Goal: Task Accomplishment & Management: Complete application form

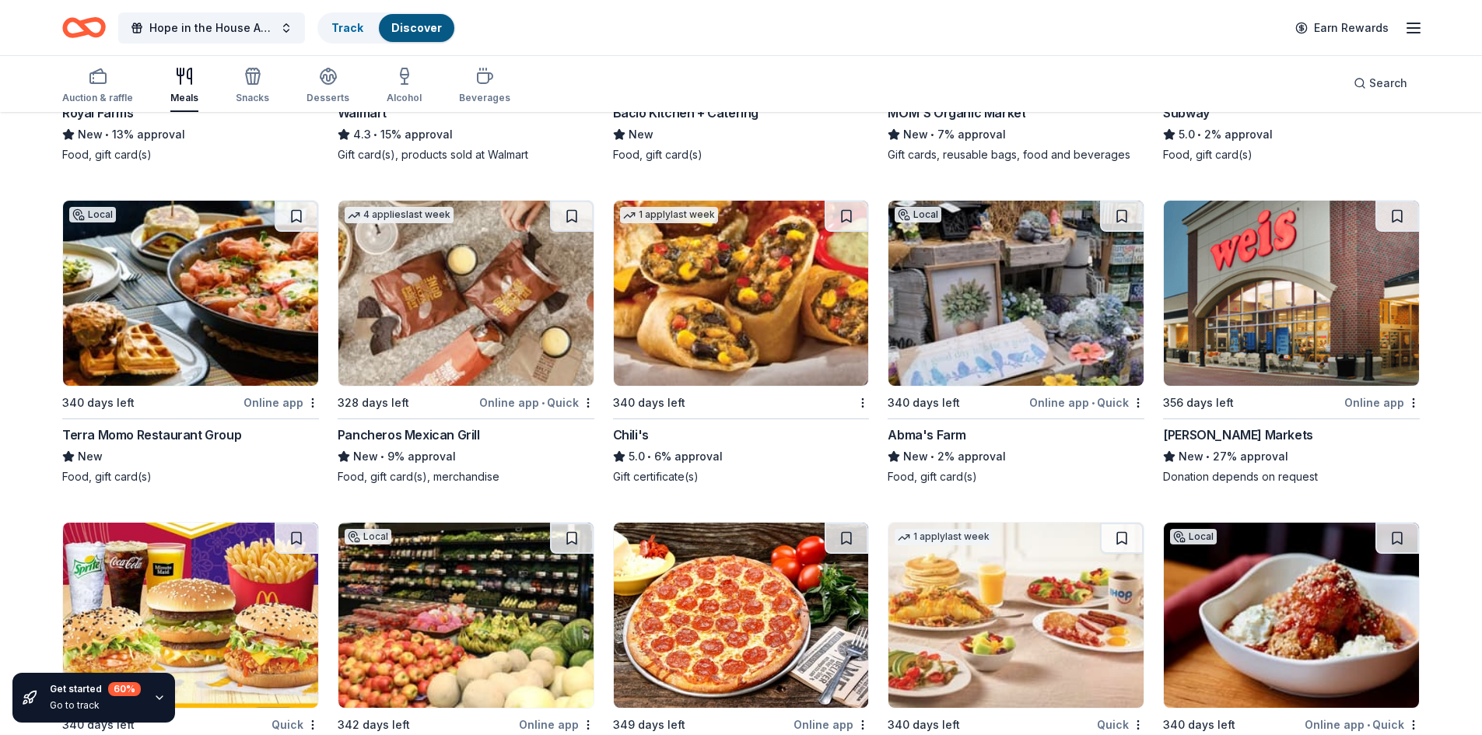
scroll to position [1428, 0]
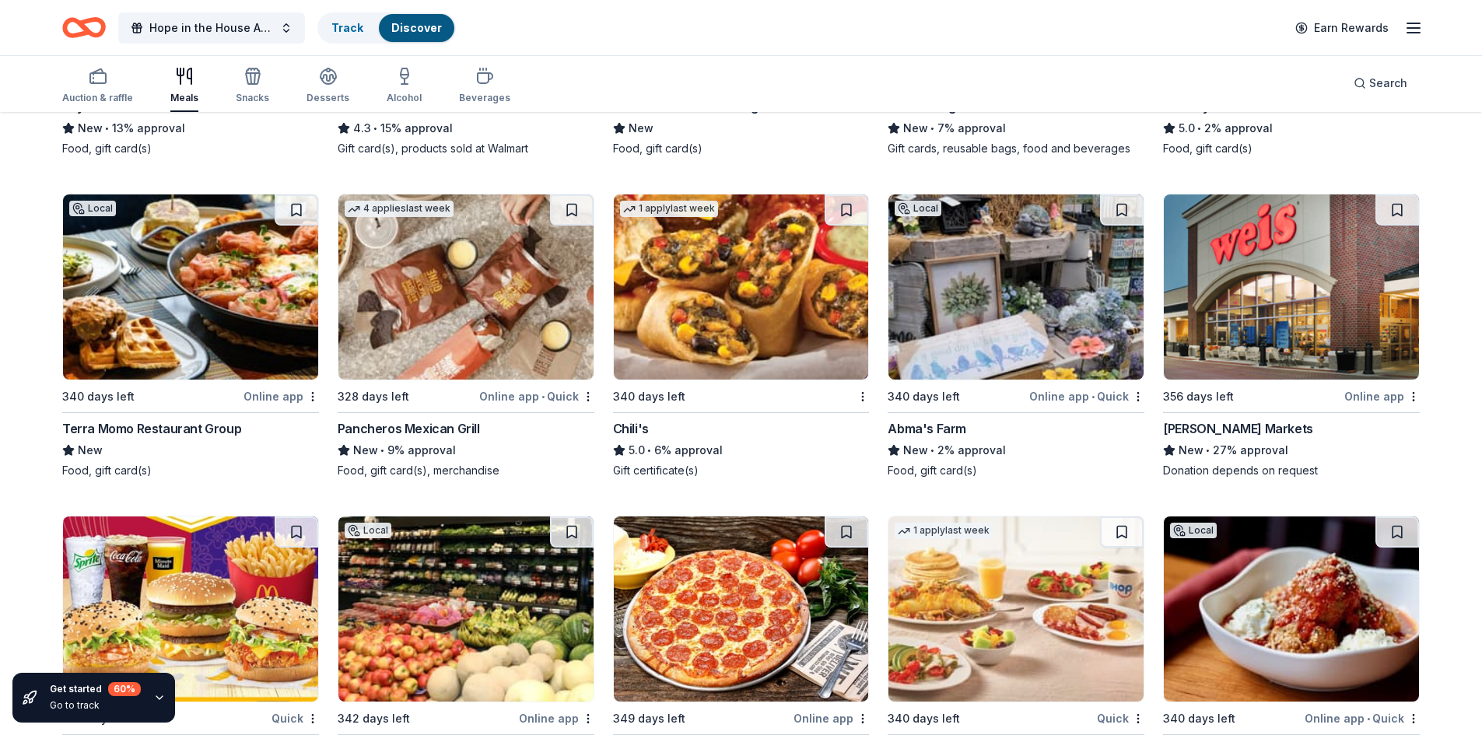
click at [668, 353] on img at bounding box center [741, 287] width 255 height 185
click at [984, 290] on img at bounding box center [1016, 287] width 255 height 185
click at [1264, 324] on img at bounding box center [1291, 287] width 255 height 185
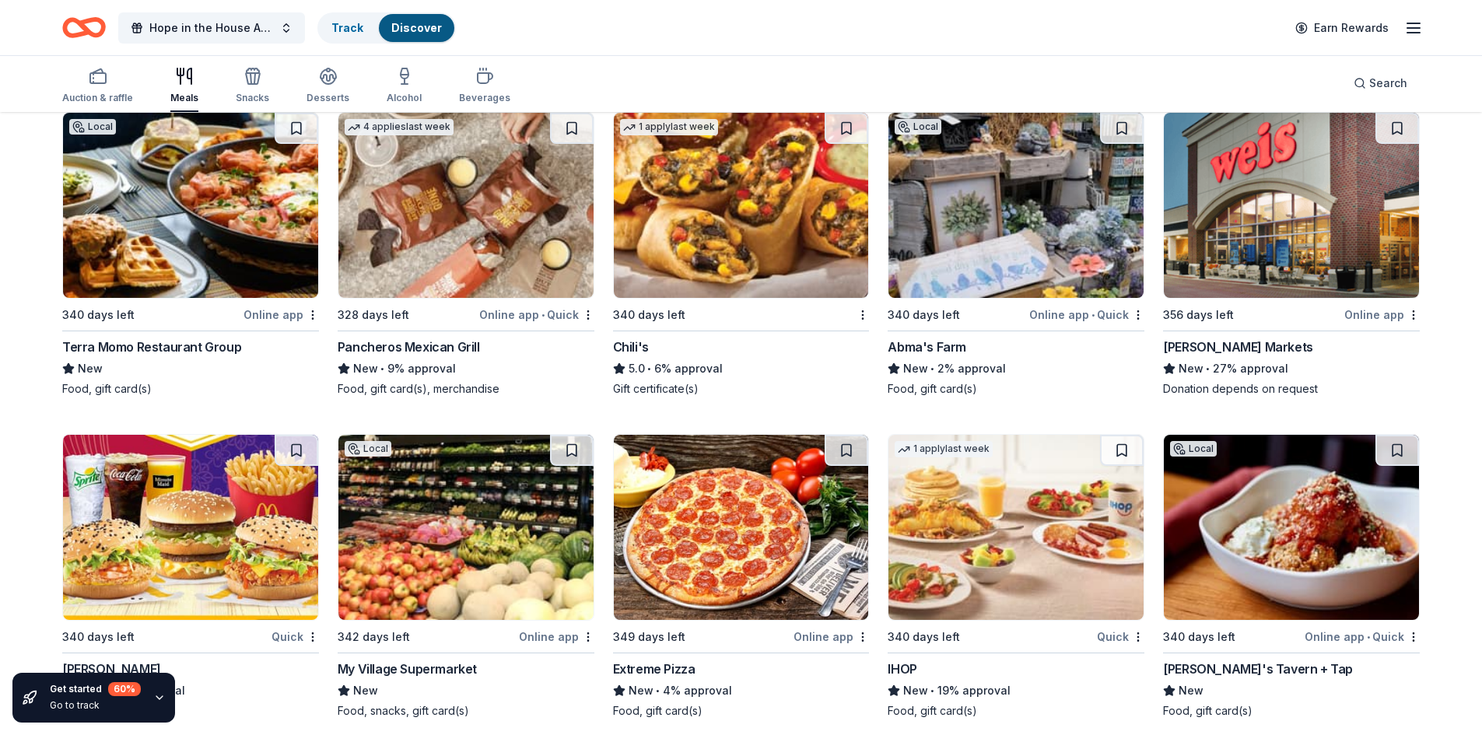
scroll to position [1583, 0]
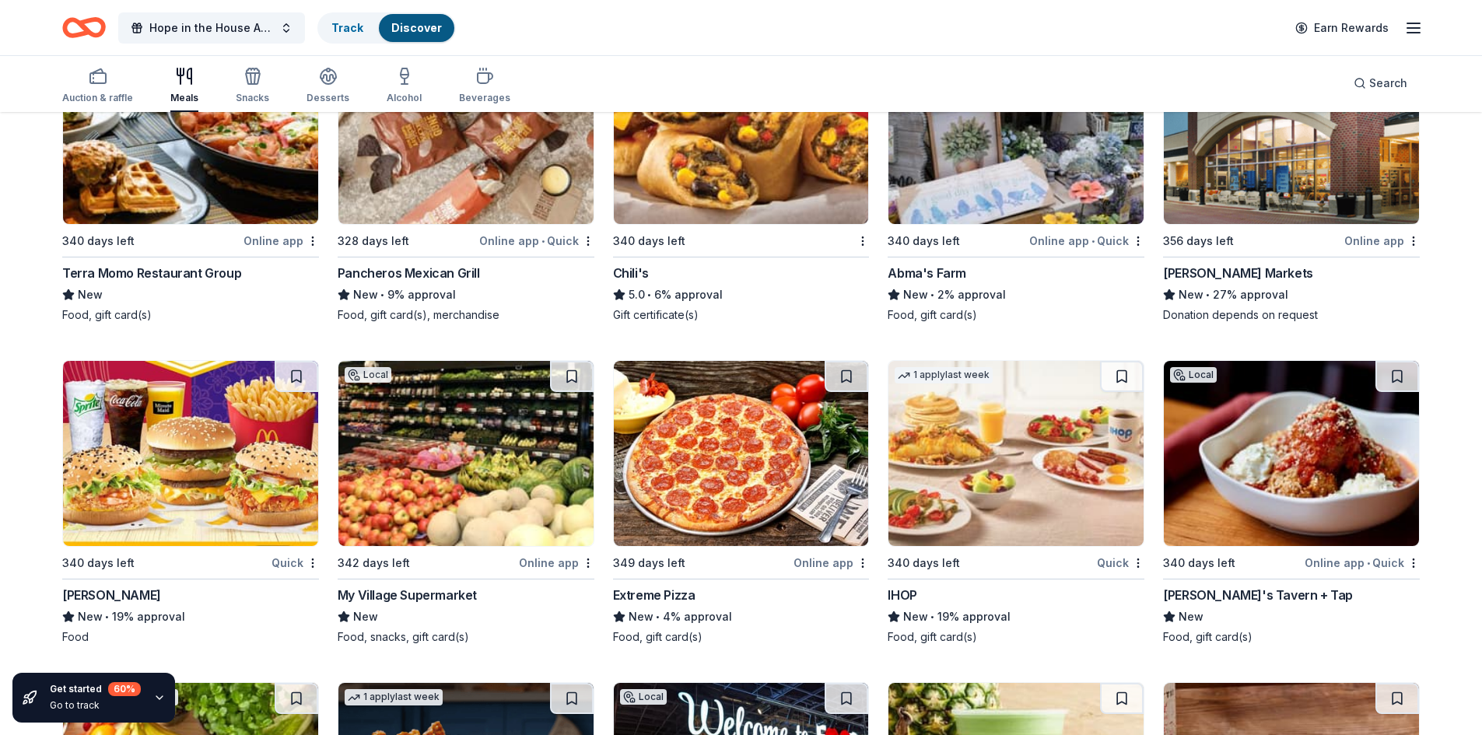
click at [225, 477] on img at bounding box center [190, 453] width 255 height 185
click at [458, 597] on div "My Village Supermarket" at bounding box center [407, 595] width 139 height 19
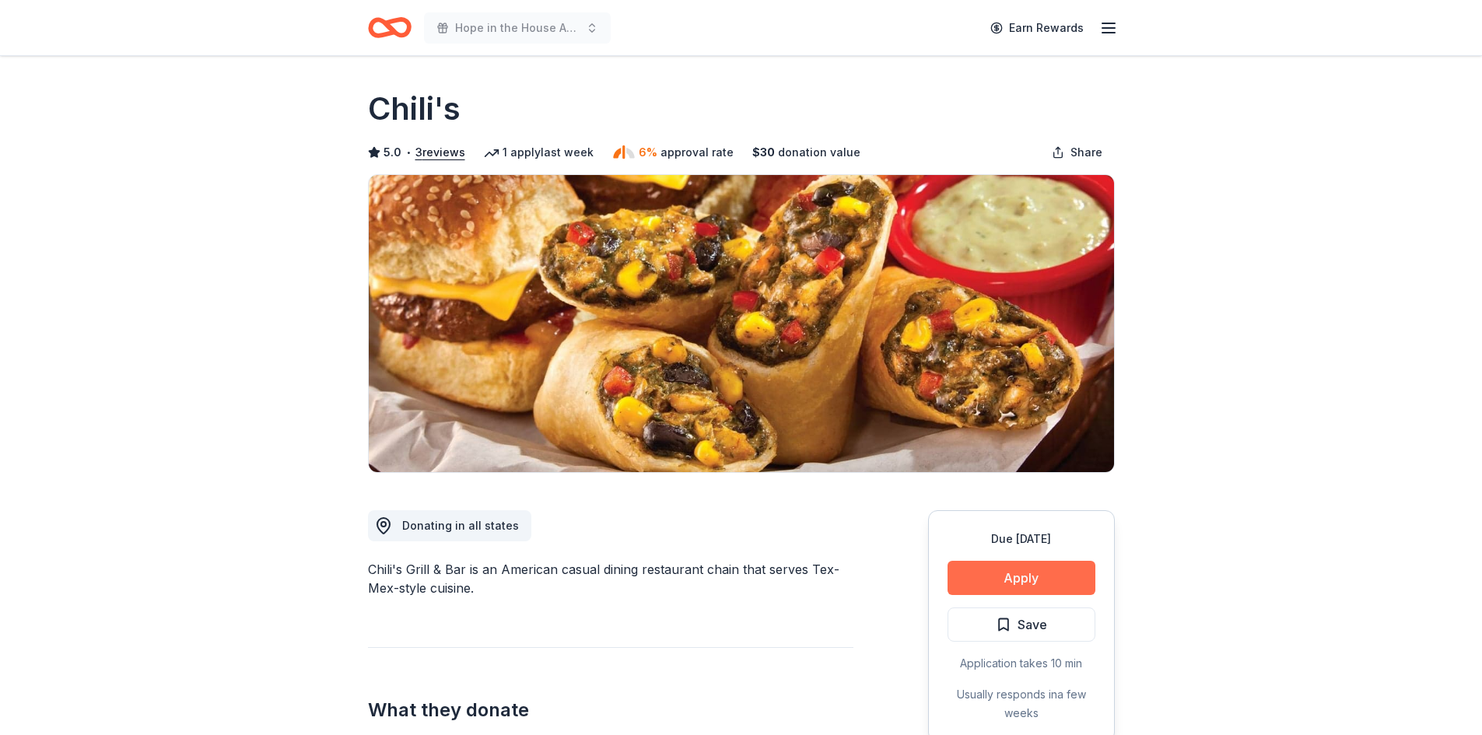
click at [998, 570] on button "Apply" at bounding box center [1022, 578] width 148 height 34
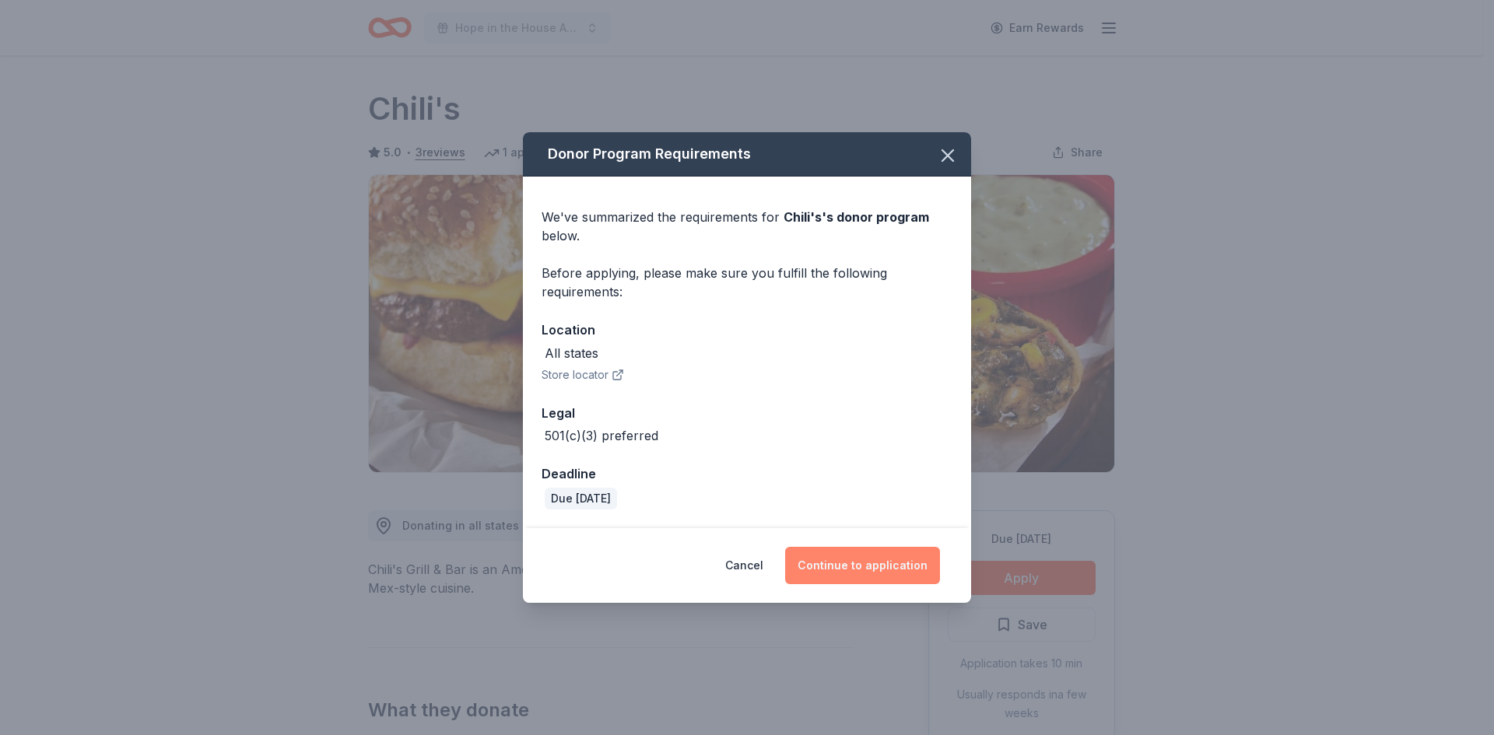
click at [875, 561] on button "Continue to application" at bounding box center [862, 565] width 155 height 37
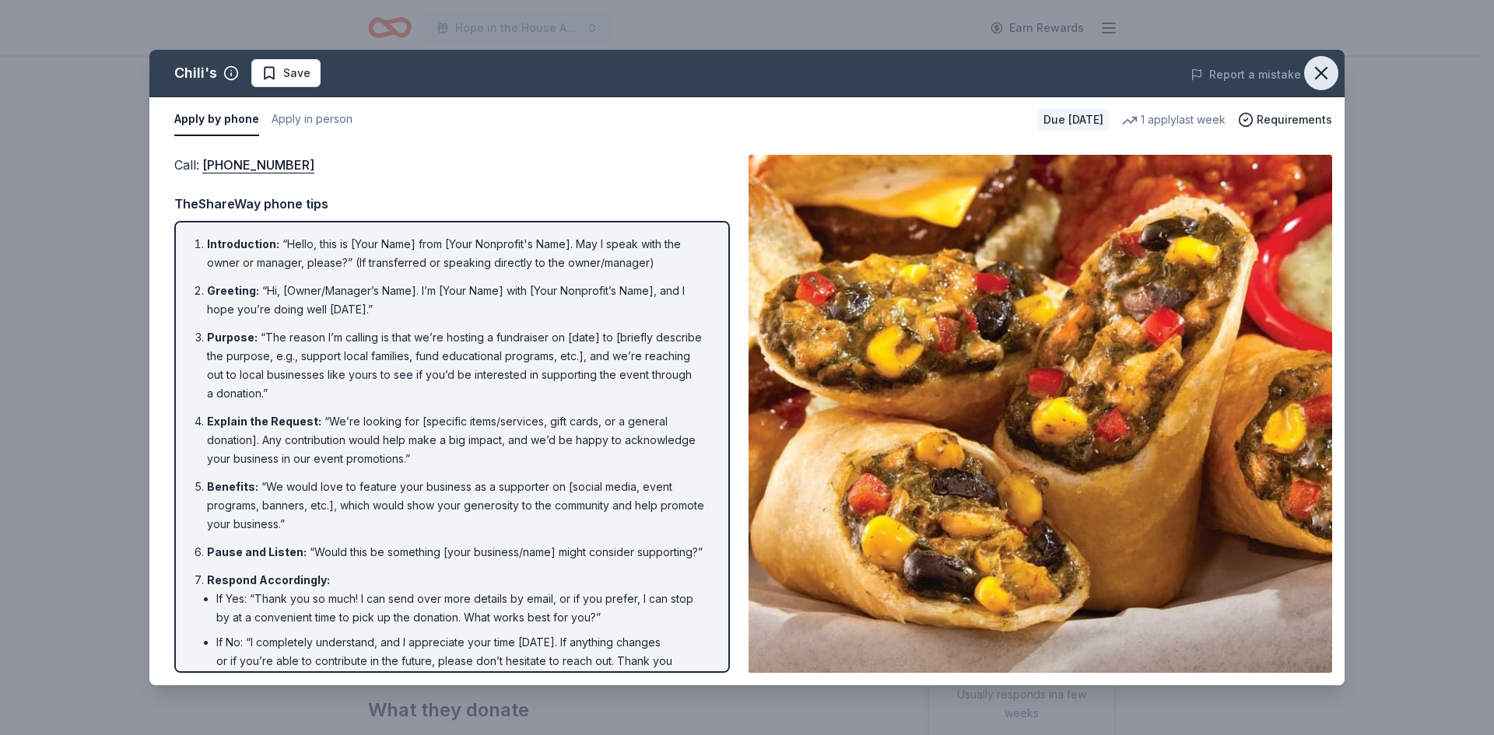
click at [1320, 77] on icon "button" at bounding box center [1321, 73] width 22 height 22
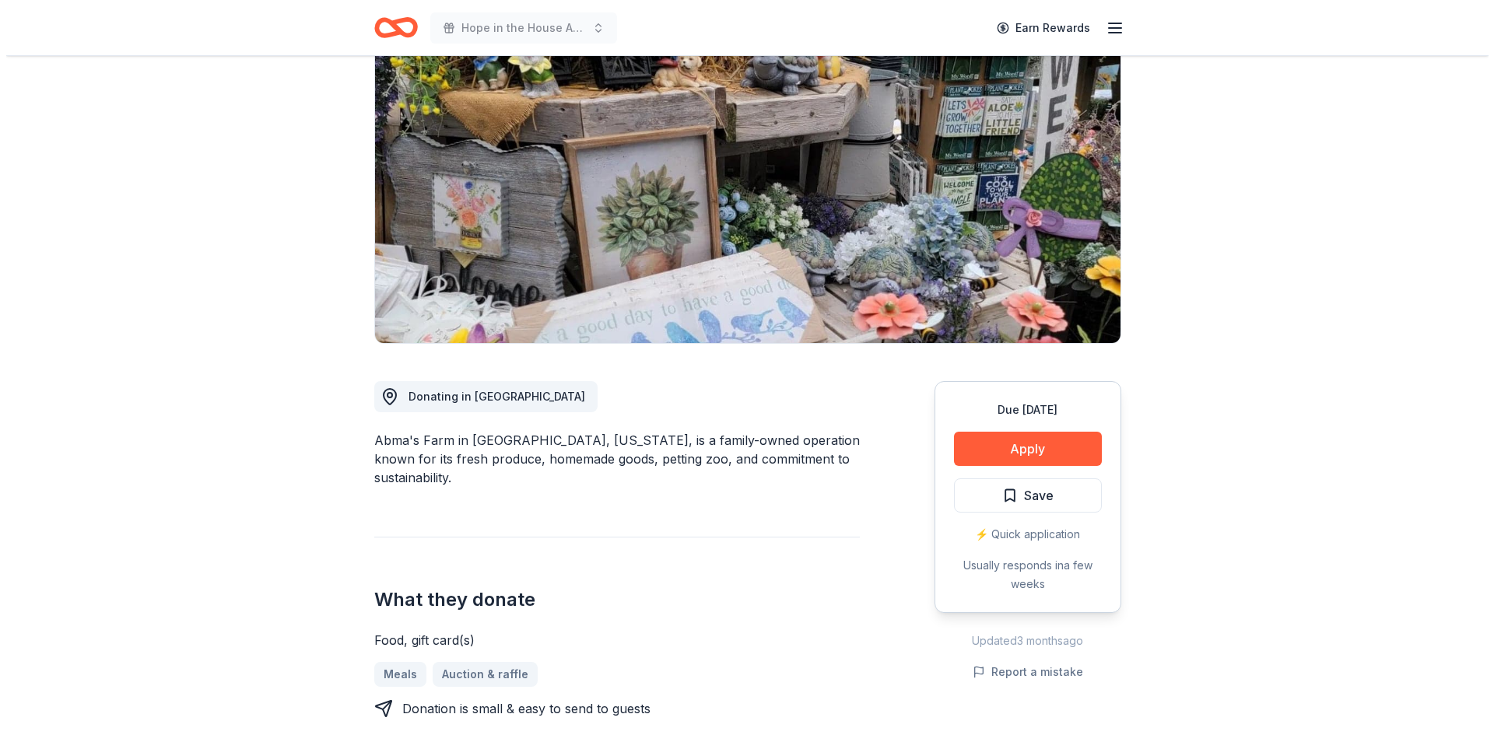
scroll to position [156, 0]
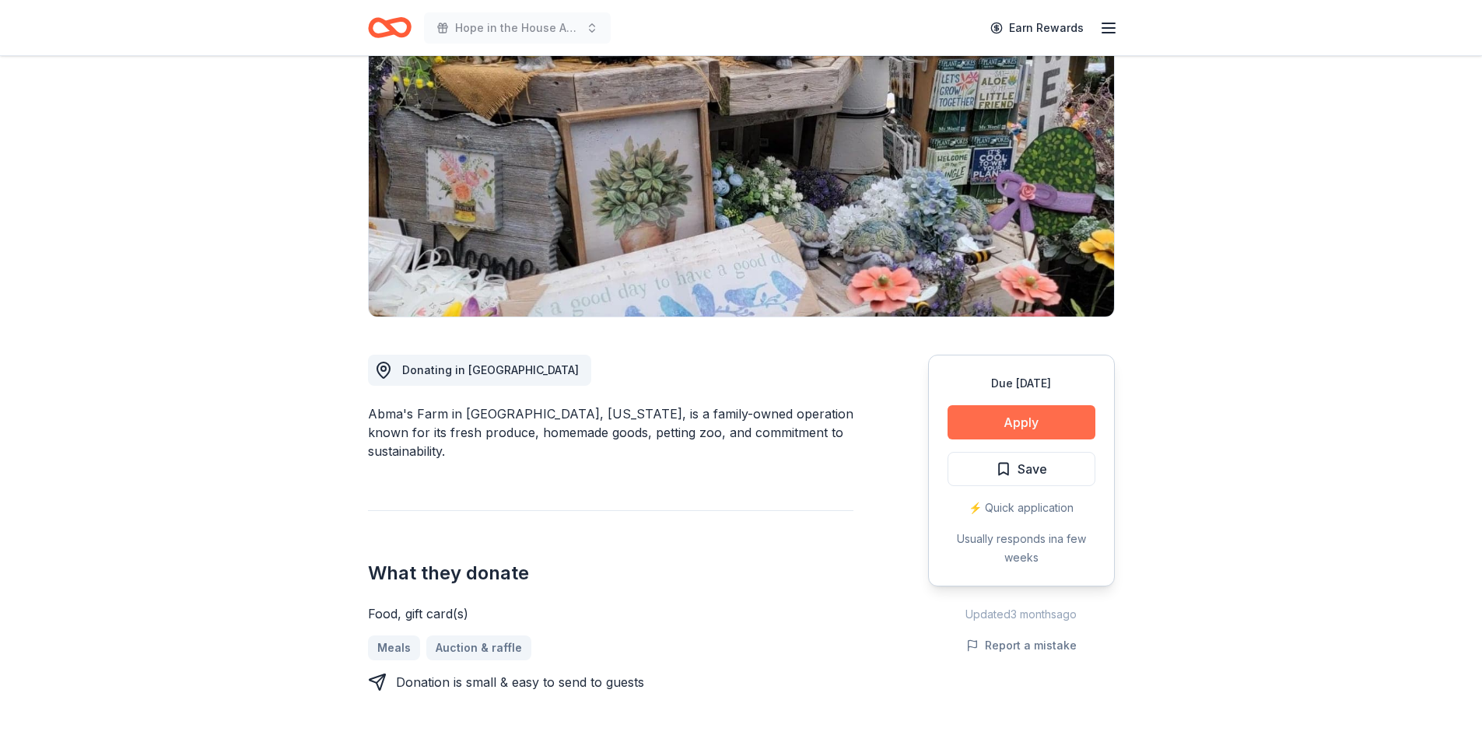
click at [1007, 423] on button "Apply" at bounding box center [1022, 422] width 148 height 34
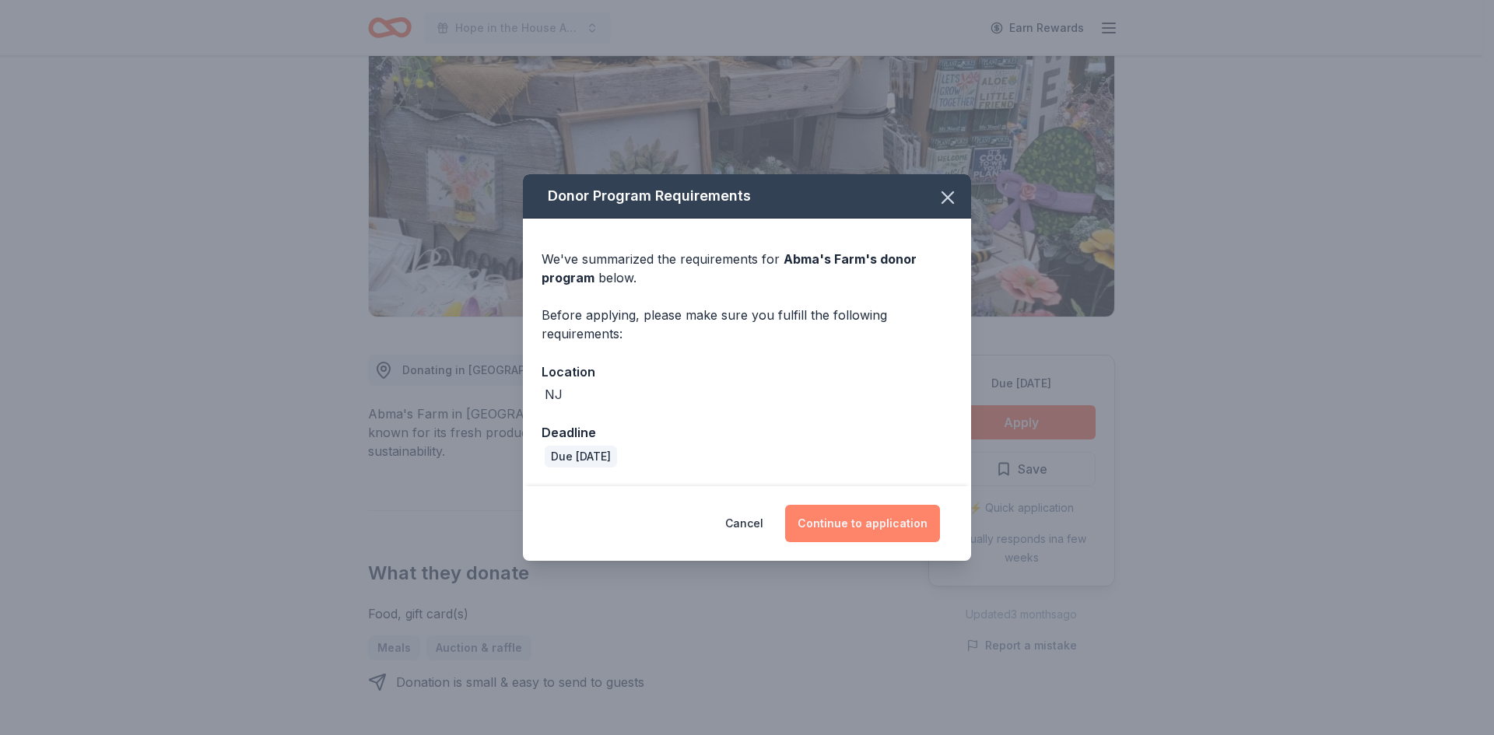
click at [915, 527] on button "Continue to application" at bounding box center [862, 523] width 155 height 37
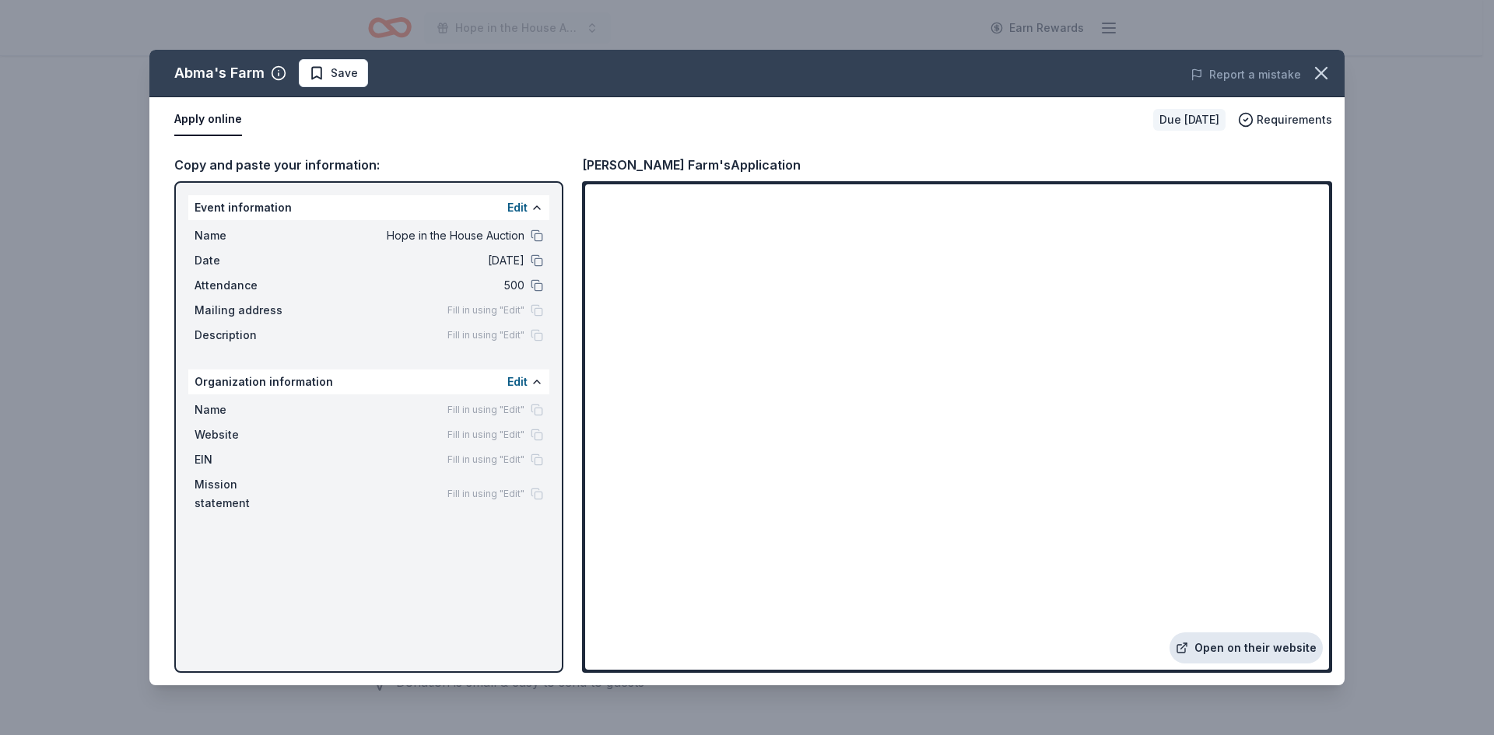
click at [1288, 648] on link "Open on their website" at bounding box center [1245, 648] width 153 height 31
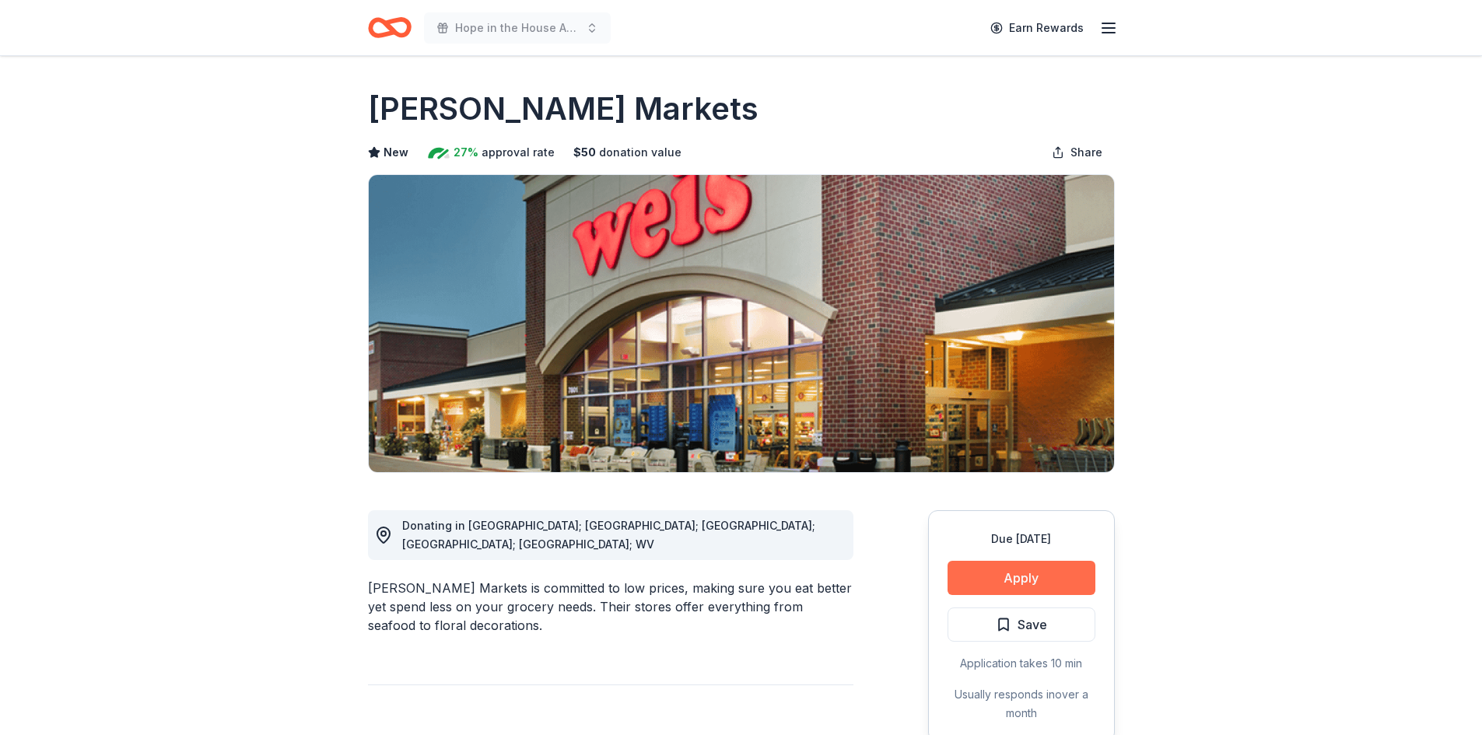
click at [1044, 573] on button "Apply" at bounding box center [1022, 578] width 148 height 34
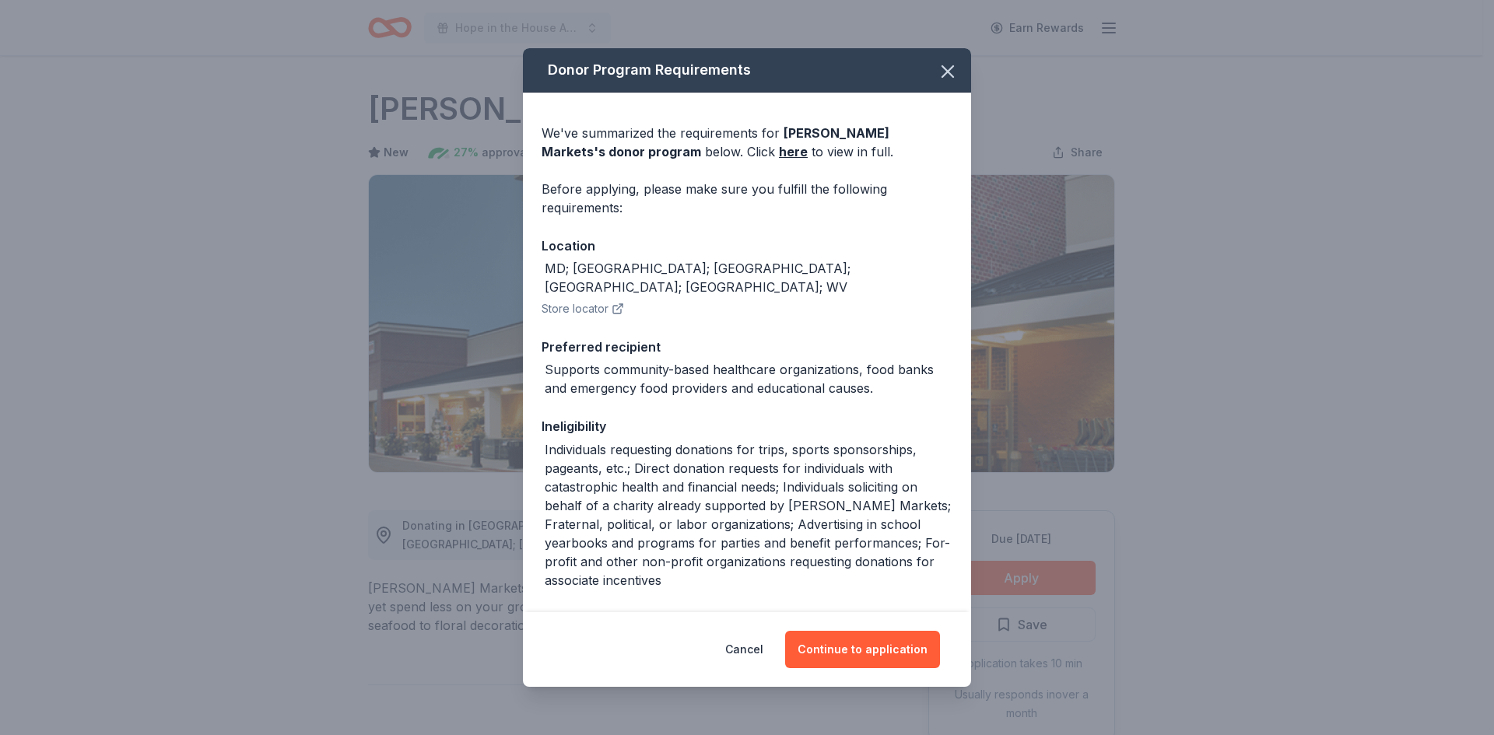
drag, startPoint x: 702, startPoint y: 276, endPoint x: 694, endPoint y: 271, distance: 9.5
click at [700, 276] on div "MD; NJ; NY; PA; VA; WV" at bounding box center [747, 277] width 411 height 37
drag, startPoint x: 694, startPoint y: 269, endPoint x: 545, endPoint y: 265, distance: 149.4
click at [545, 265] on div "MD; NJ; NY; PA; VA; WV" at bounding box center [747, 277] width 411 height 37
copy div "MD; NJ; NY; PA; VA; WV"
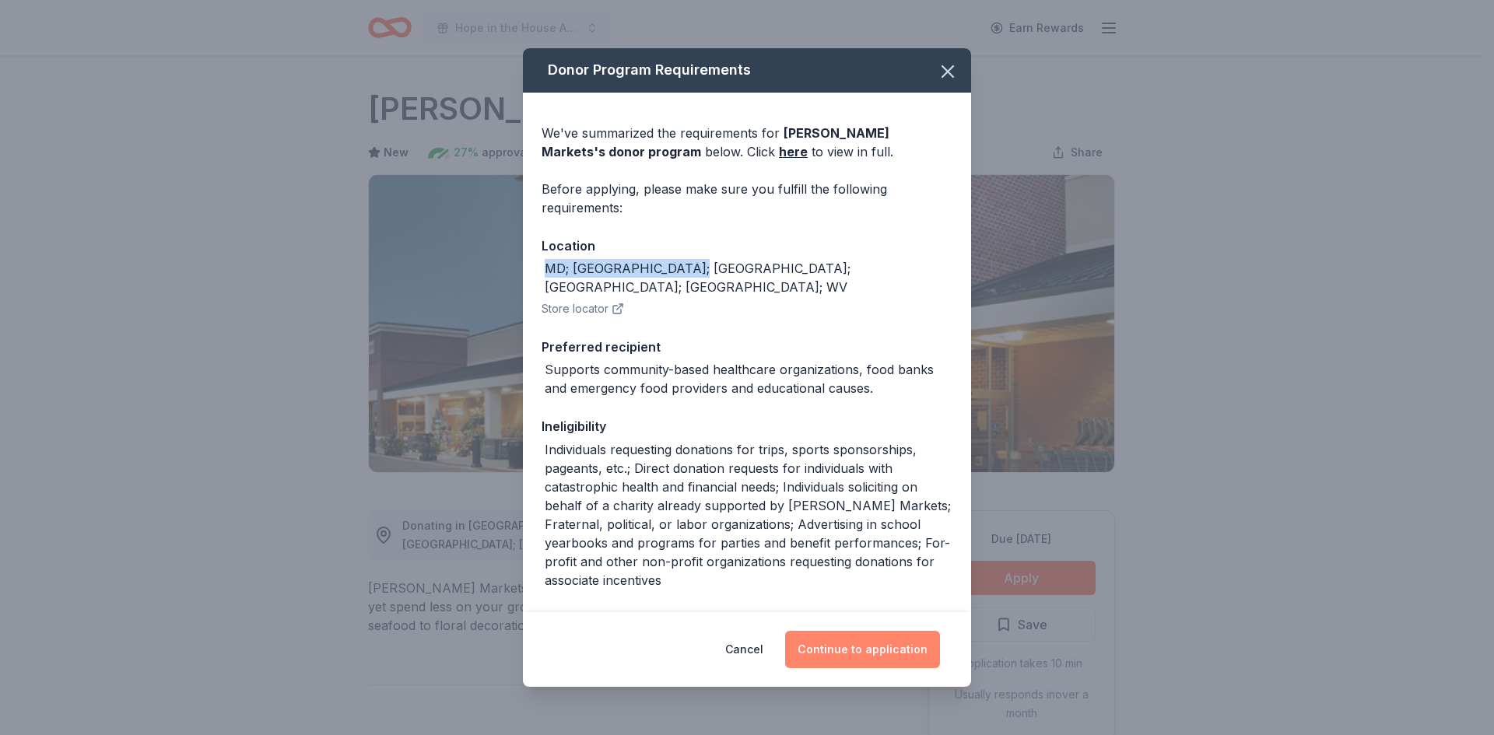
click at [895, 638] on button "Continue to application" at bounding box center [862, 649] width 155 height 37
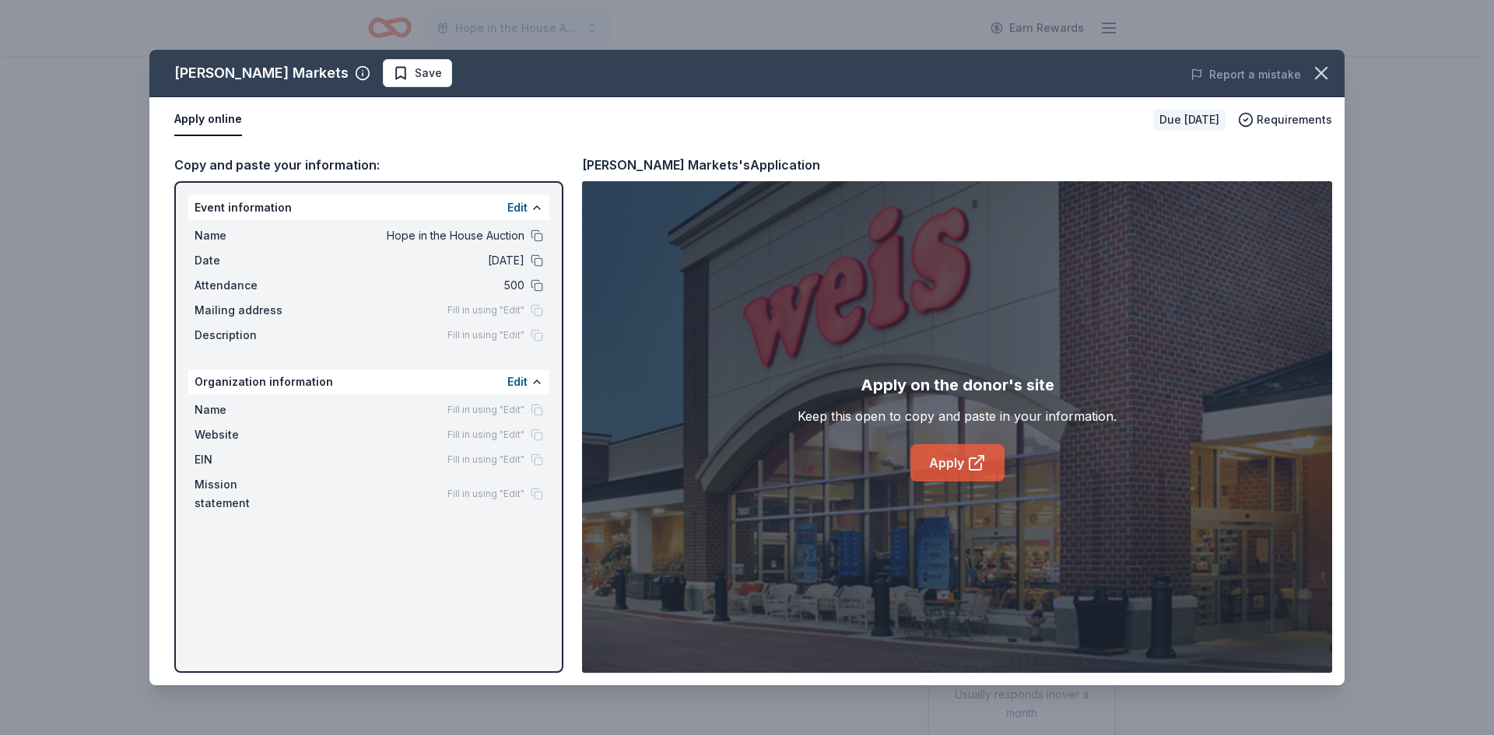
click at [962, 465] on link "Apply" at bounding box center [957, 462] width 94 height 37
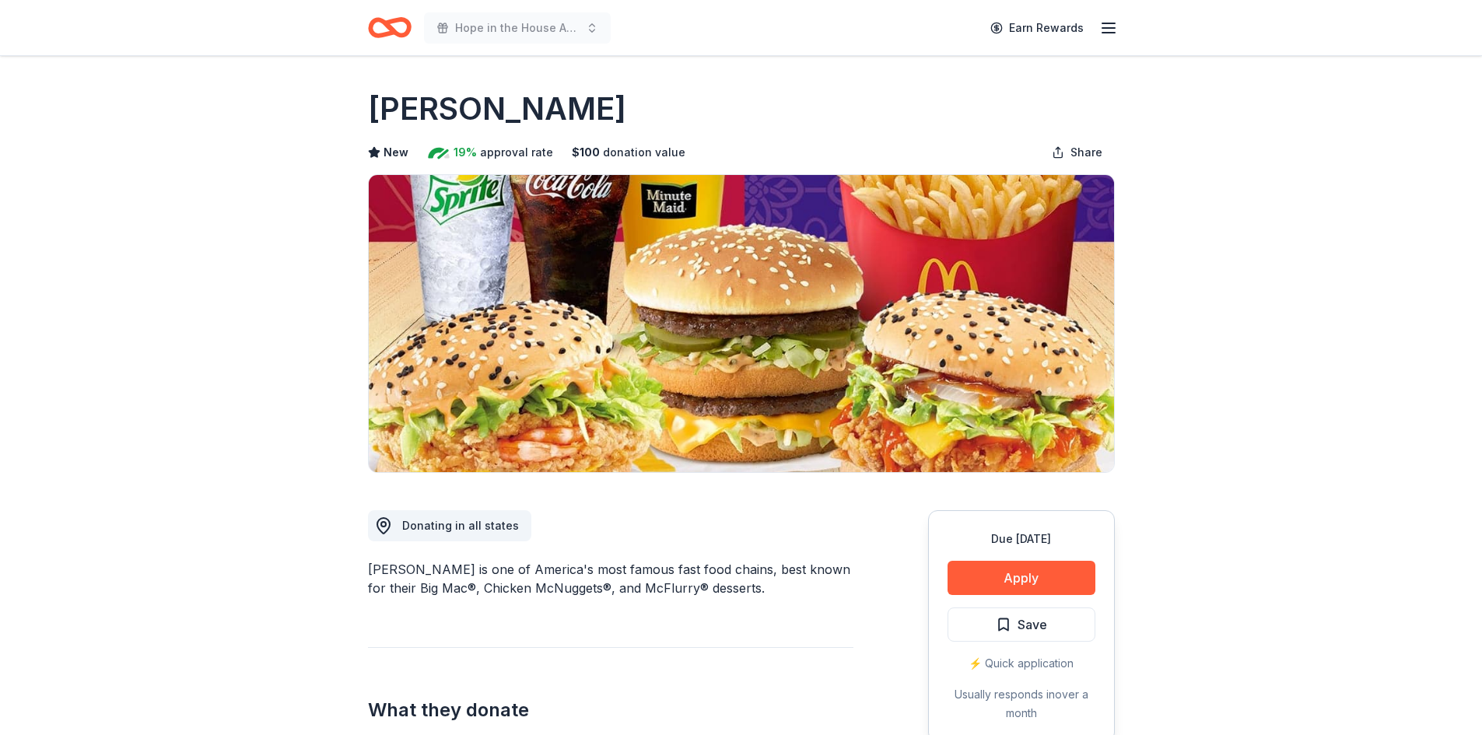
click at [760, 567] on div "[PERSON_NAME] is one of America's most famous fast food chains, best known for …" at bounding box center [611, 578] width 486 height 37
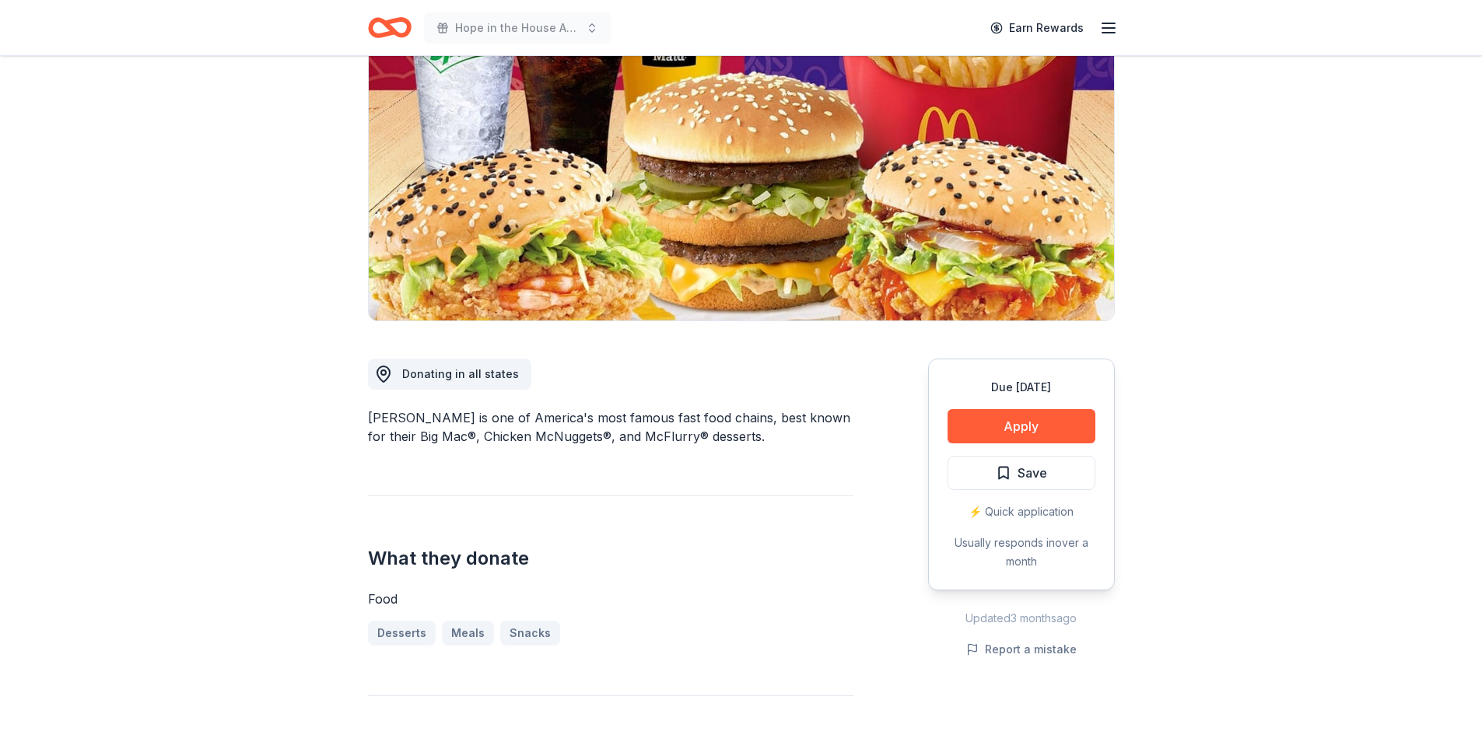
scroll to position [156, 0]
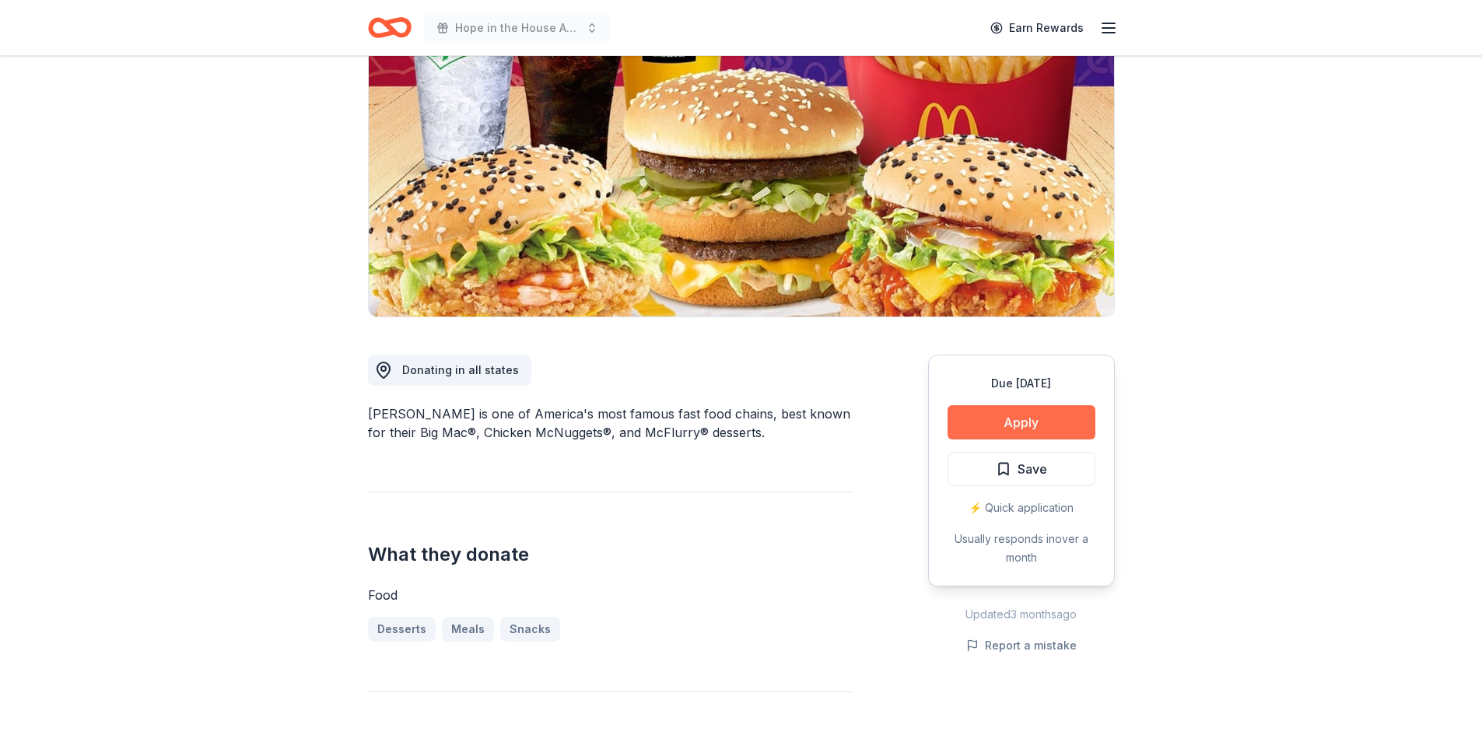
click at [1060, 419] on button "Apply" at bounding box center [1022, 422] width 148 height 34
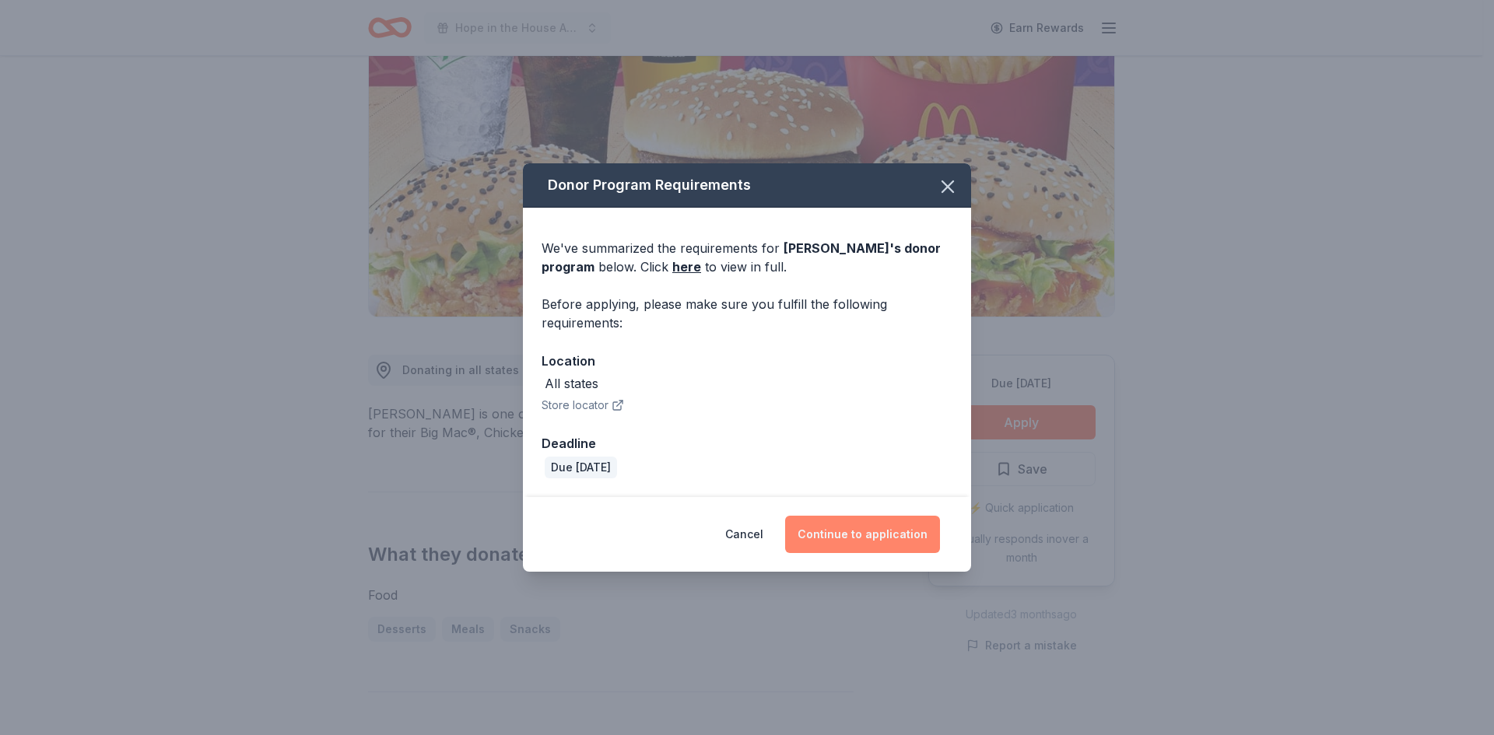
click at [884, 526] on button "Continue to application" at bounding box center [862, 534] width 155 height 37
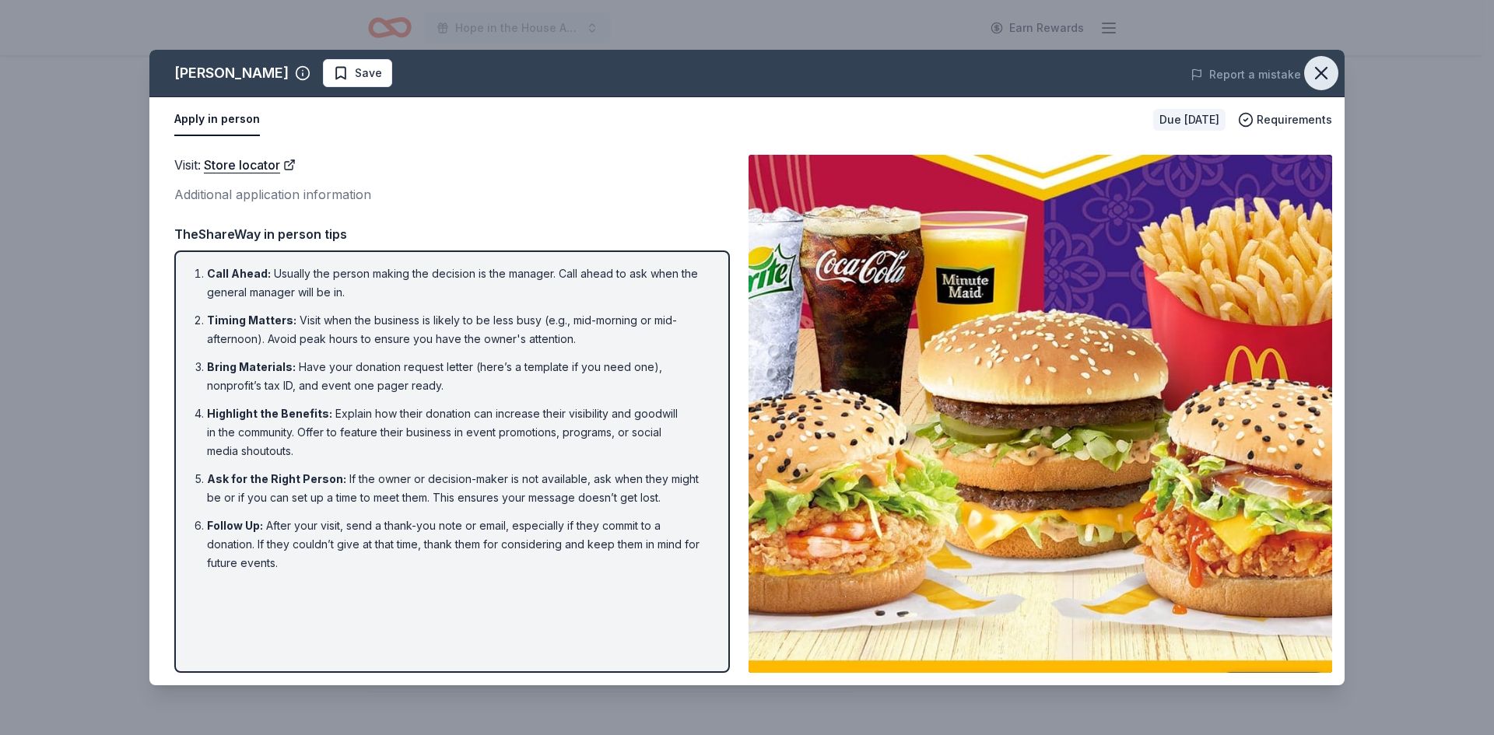
click at [1327, 83] on icon "button" at bounding box center [1321, 73] width 22 height 22
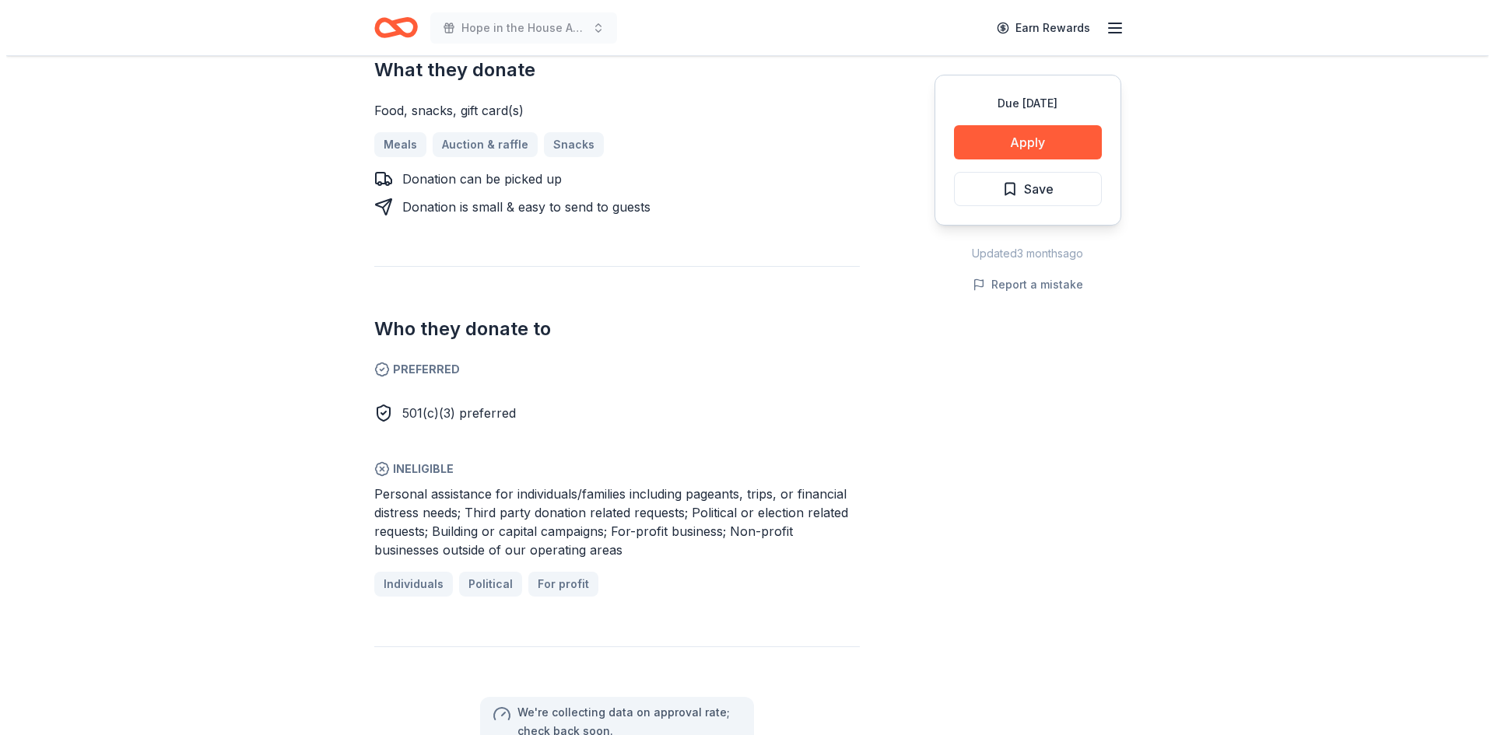
scroll to position [798, 0]
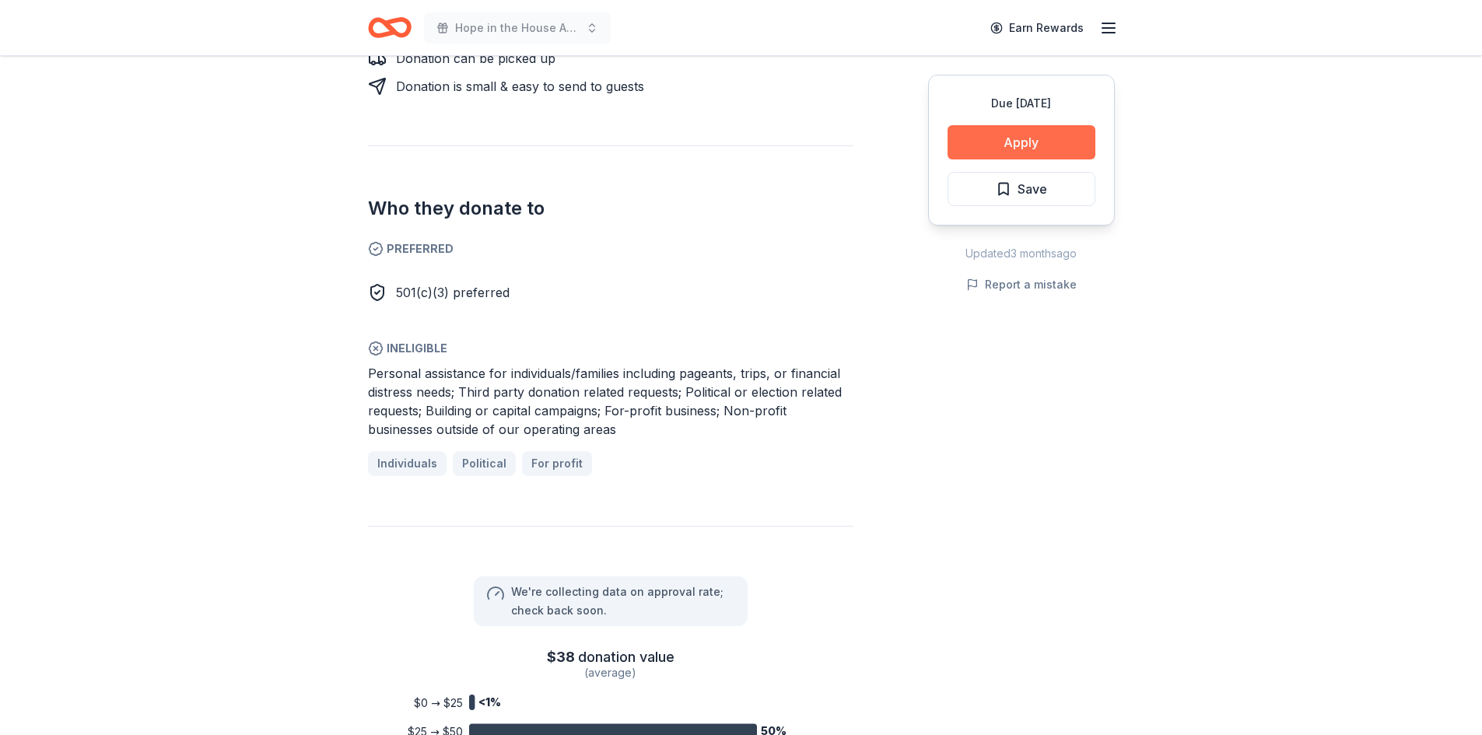
click at [983, 140] on button "Apply" at bounding box center [1022, 142] width 148 height 34
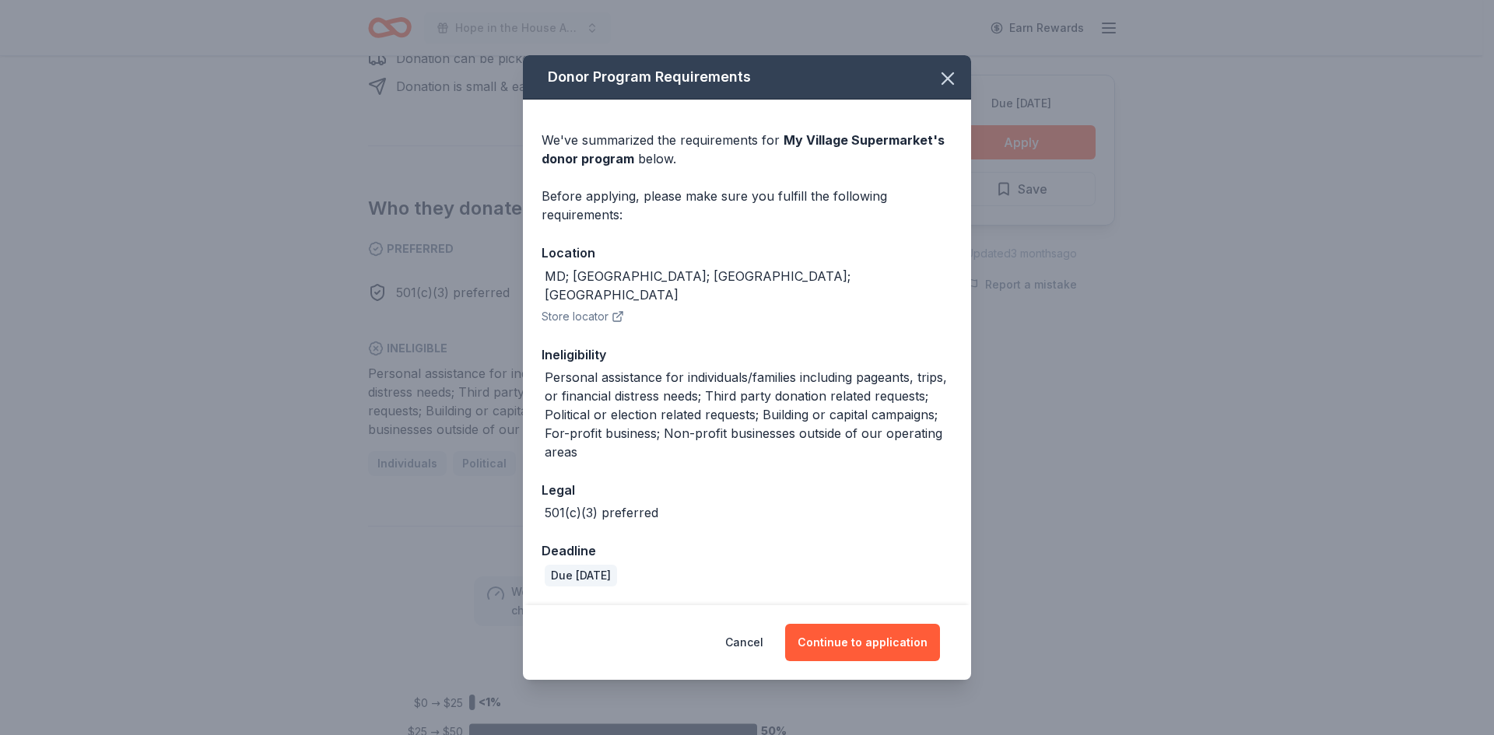
click at [632, 287] on div "MD; [GEOGRAPHIC_DATA]; [GEOGRAPHIC_DATA]; [GEOGRAPHIC_DATA]" at bounding box center [749, 285] width 408 height 37
drag, startPoint x: 633, startPoint y: 285, endPoint x: 532, endPoint y: 286, distance: 101.2
click at [532, 286] on div "We've summarized the requirements for My Village Supermarket 's donor program b…" at bounding box center [747, 353] width 448 height 506
copy div "MD; [GEOGRAPHIC_DATA]; [GEOGRAPHIC_DATA]; [GEOGRAPHIC_DATA]"
click at [883, 629] on button "Continue to application" at bounding box center [862, 642] width 155 height 37
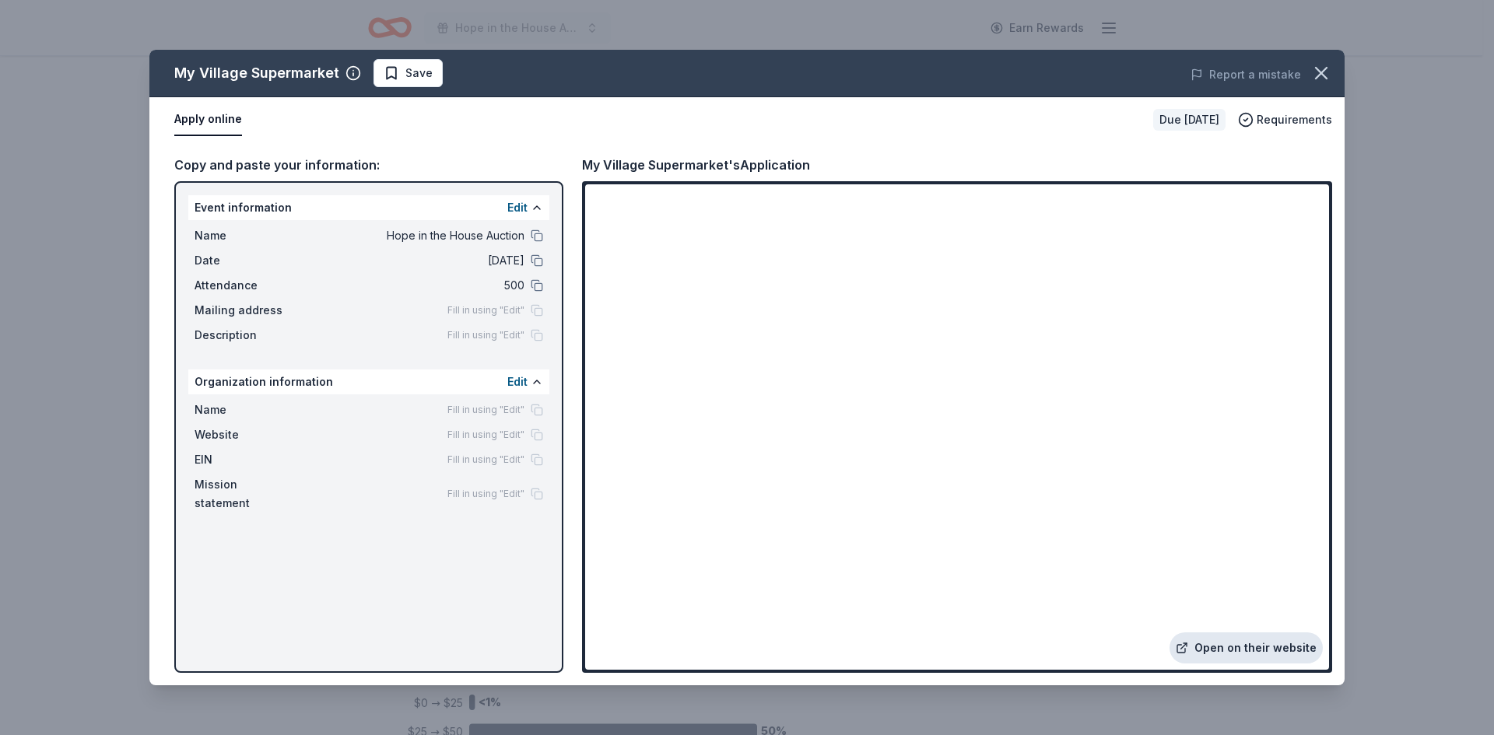
click at [1231, 646] on link "Open on their website" at bounding box center [1245, 648] width 153 height 31
click at [1222, 647] on link "Open on their website" at bounding box center [1245, 648] width 153 height 31
